Goal: Transaction & Acquisition: Subscribe to service/newsletter

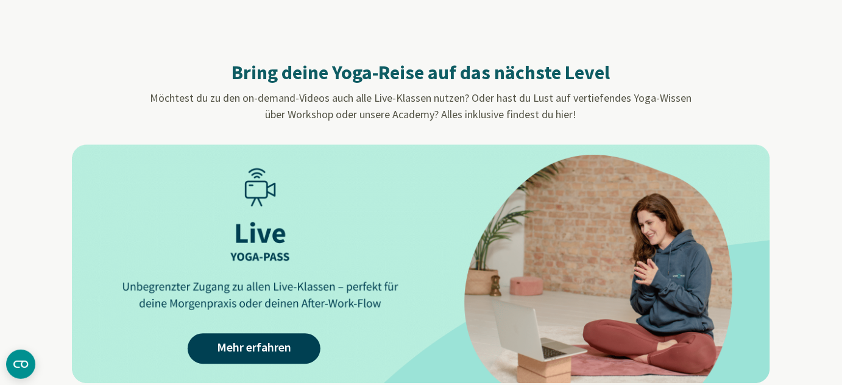
scroll to position [1053, 0]
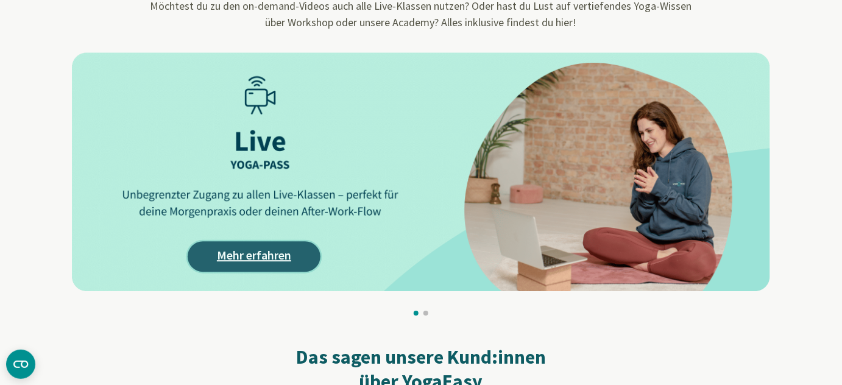
click at [223, 262] on link "Mehr erfahren" at bounding box center [254, 256] width 133 height 30
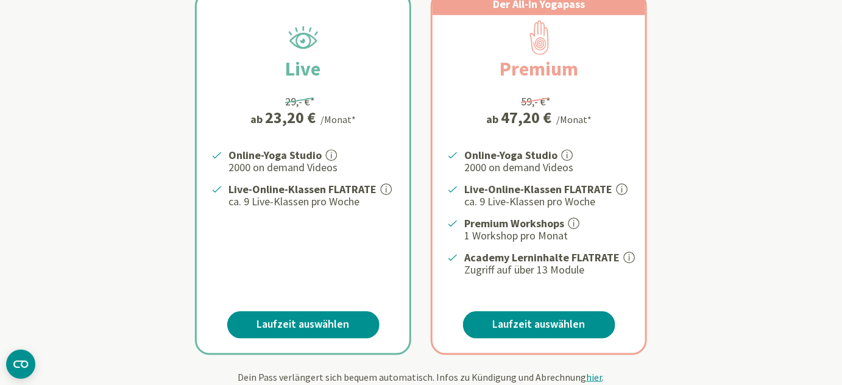
scroll to position [332, 0]
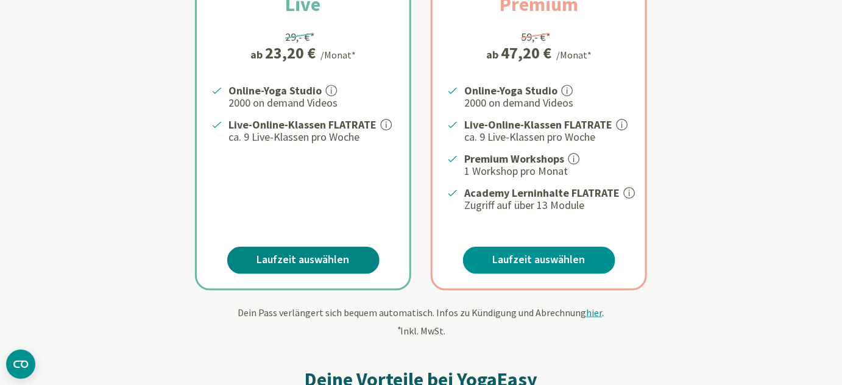
click at [338, 261] on link "Laufzeit auswählen" at bounding box center [303, 260] width 152 height 27
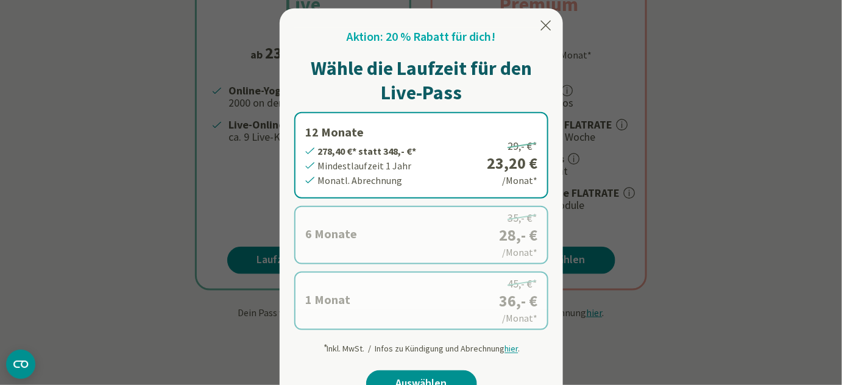
click at [546, 29] on icon at bounding box center [546, 25] width 15 height 15
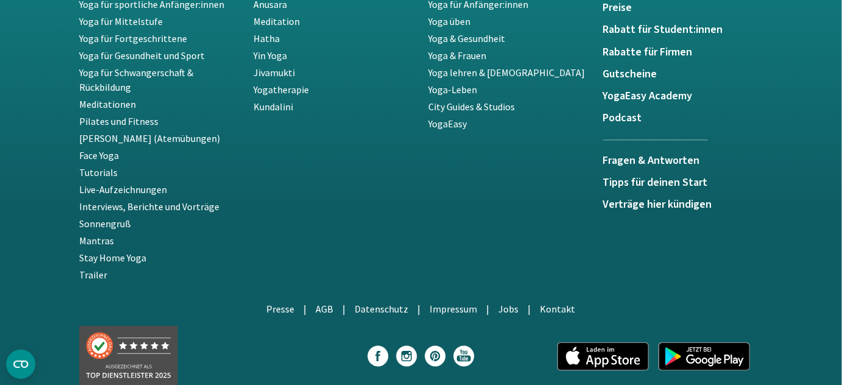
scroll to position [2653, 0]
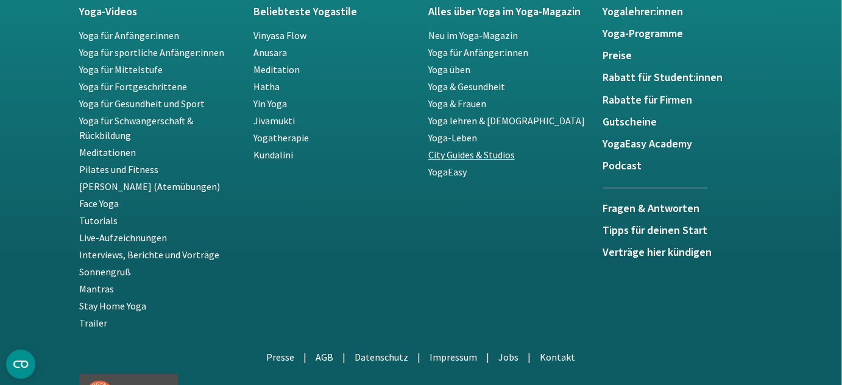
click at [481, 152] on link "City Guides & Studios" at bounding box center [472, 155] width 87 height 12
